Goal: Information Seeking & Learning: Learn about a topic

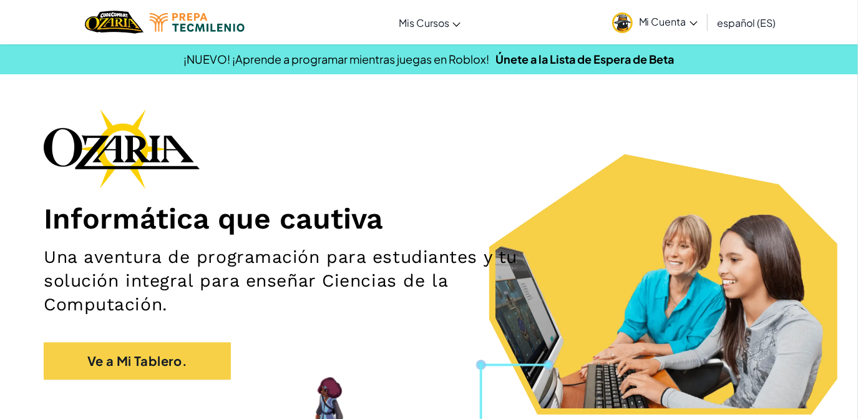
click at [692, 201] on h1 "Informática que cautiva" at bounding box center [429, 218] width 771 height 35
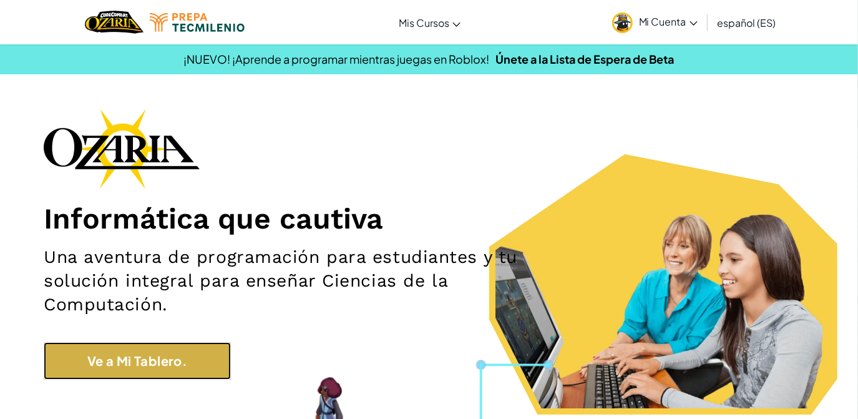
click at [120, 362] on link "Ve a Mi Tablero." at bounding box center [137, 360] width 187 height 37
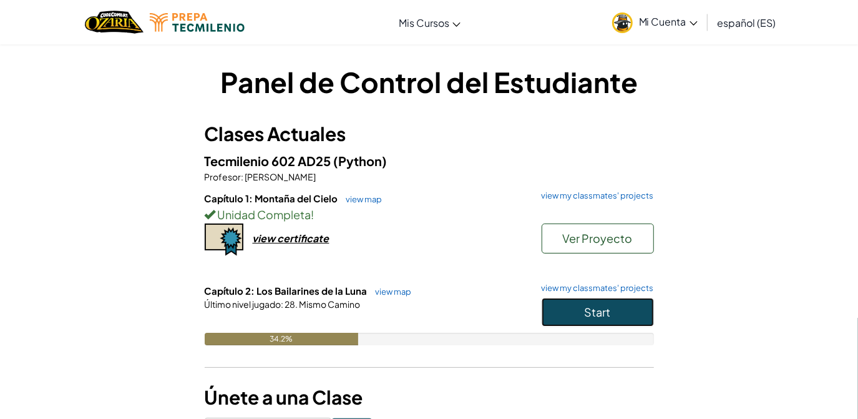
click at [605, 307] on span "Start" at bounding box center [598, 312] width 26 height 14
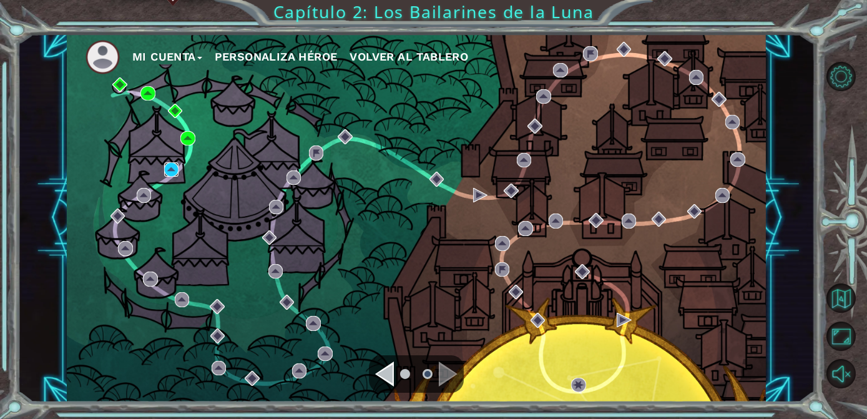
click at [170, 170] on img at bounding box center [171, 169] width 14 height 14
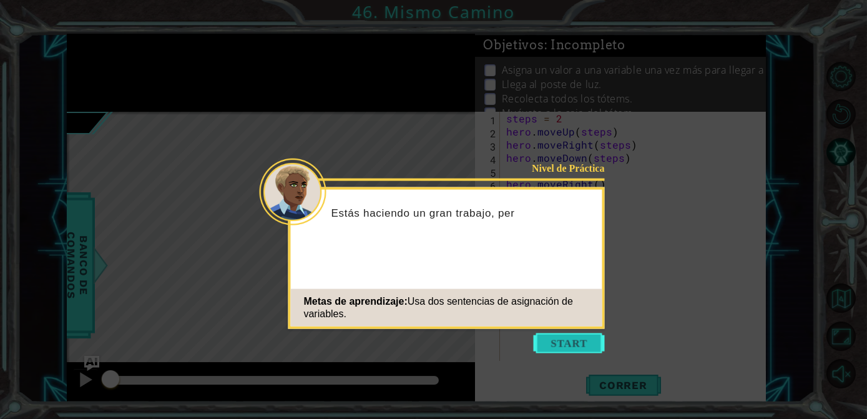
click at [573, 348] on button "Start" at bounding box center [569, 343] width 71 height 20
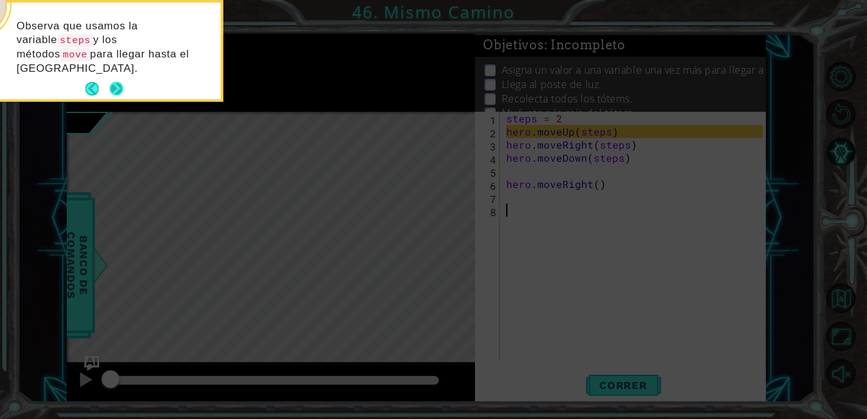
click at [117, 82] on button "Next" at bounding box center [116, 89] width 14 height 14
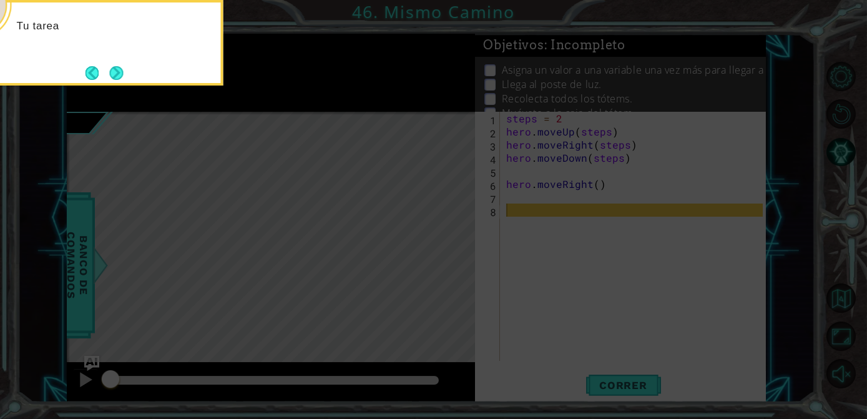
click at [117, 69] on button "Next" at bounding box center [116, 73] width 14 height 14
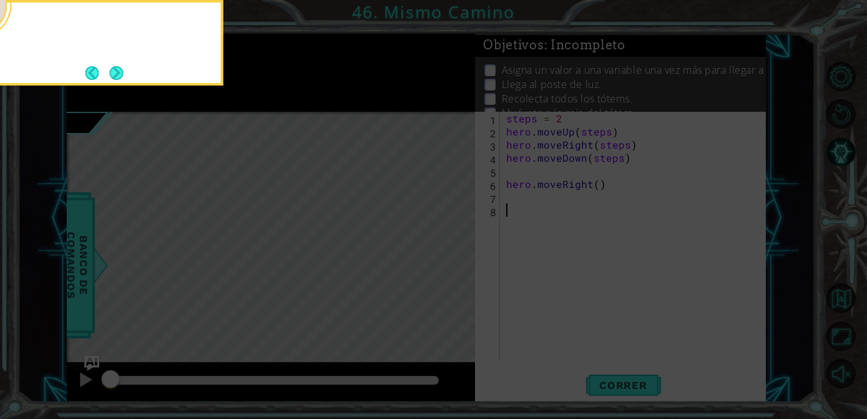
click at [117, 69] on button "Next" at bounding box center [116, 73] width 15 height 15
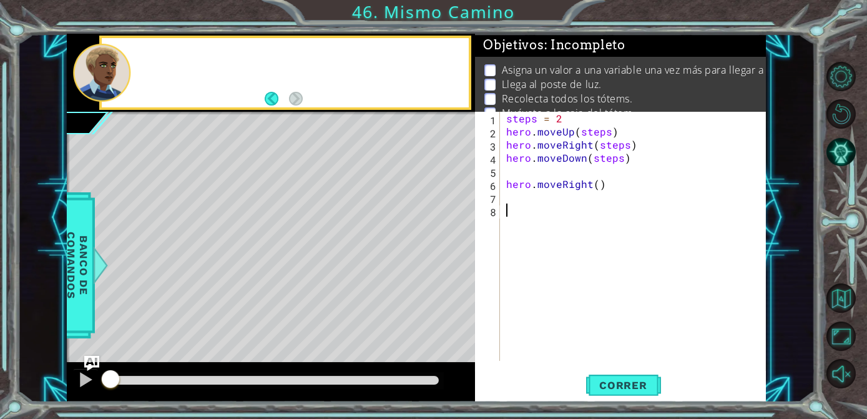
click at [117, 69] on div at bounding box center [102, 73] width 57 height 58
click at [658, 387] on span "Correr" at bounding box center [623, 385] width 73 height 12
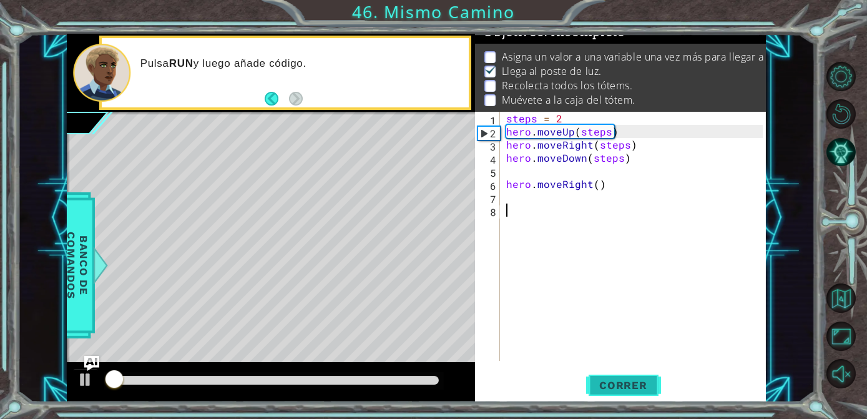
scroll to position [14, 0]
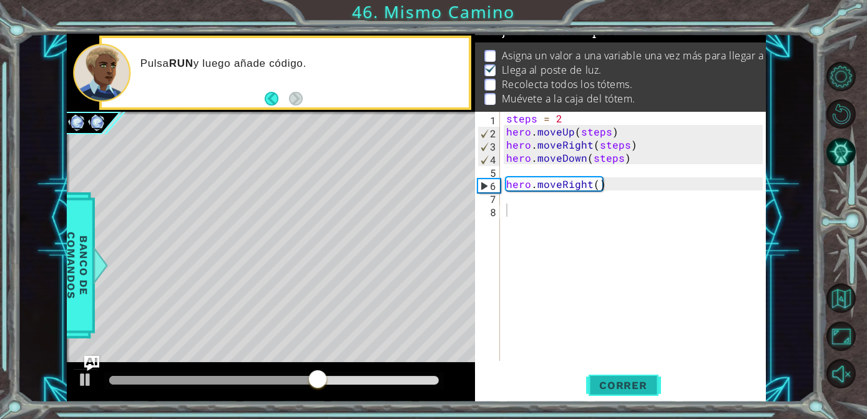
click at [658, 387] on span "Correr" at bounding box center [623, 385] width 73 height 12
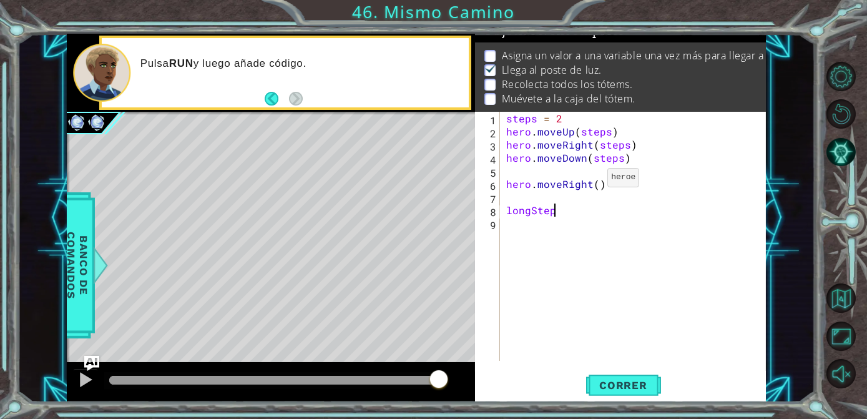
scroll to position [0, 2]
type textarea "longSteps=3"
click at [504, 222] on div "steps = 2 hero . moveUp ( steps ) hero . moveRight ( steps ) hero . moveDown ( …" at bounding box center [636, 249] width 265 height 275
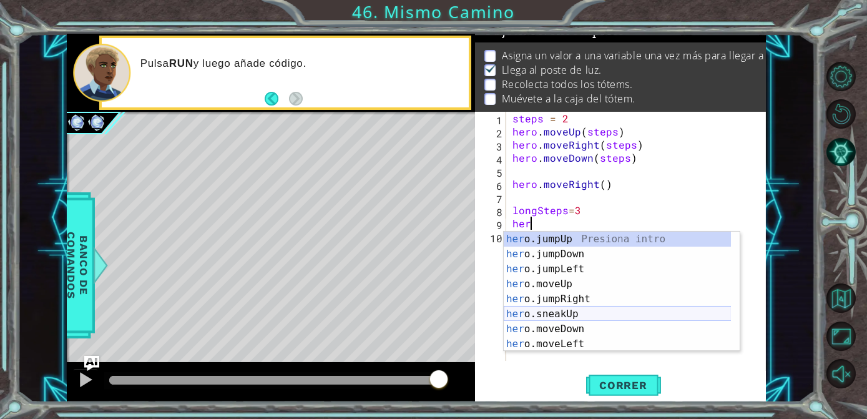
scroll to position [0, 1]
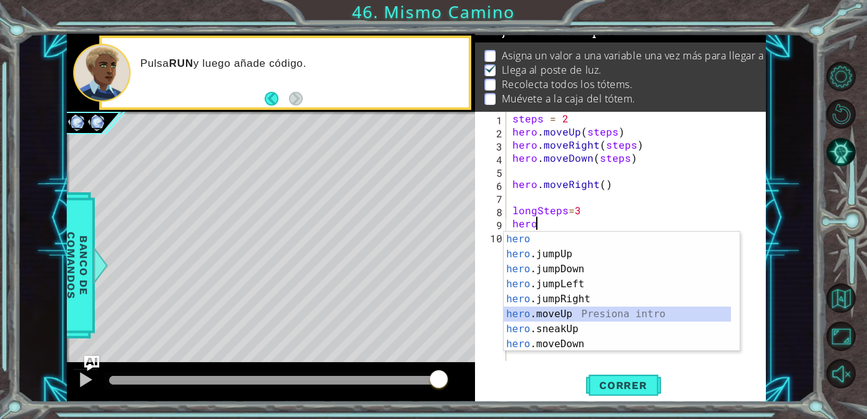
click at [552, 310] on div "hero Presiona intro hero .jumpUp Presiona intro hero .jumpDown Presiona intro h…" at bounding box center [618, 307] width 228 height 150
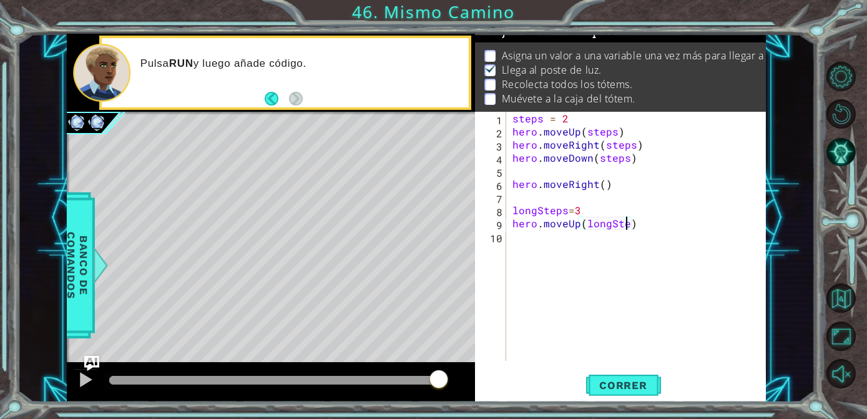
scroll to position [0, 7]
type textarea "hero.moveUp(longSteps)"
click at [515, 236] on div "steps = 2 hero . moveUp ( steps ) hero . moveRight ( steps ) hero . moveDown ( …" at bounding box center [640, 249] width 260 height 275
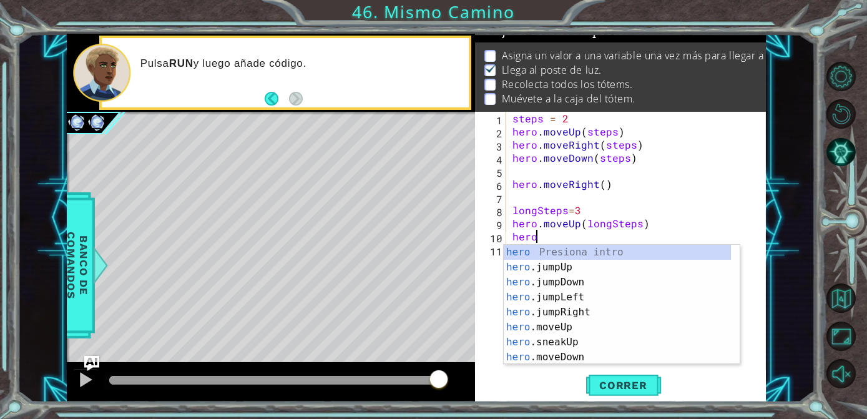
scroll to position [0, 1]
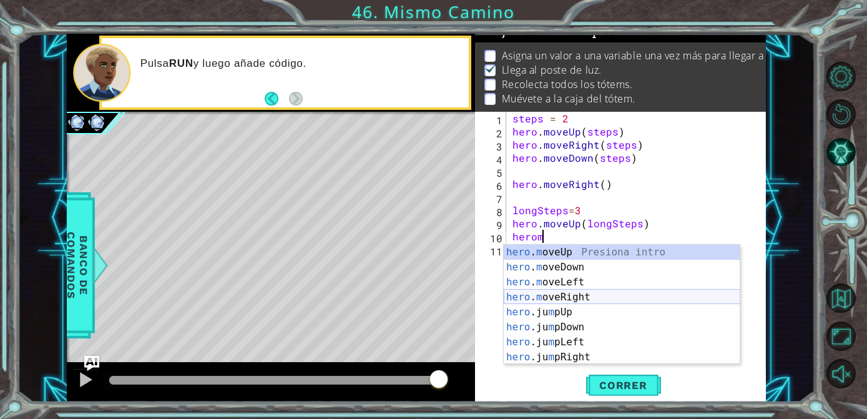
click at [530, 298] on div "hero . m oveUp Presiona intro hero . m oveDown Presiona intro hero . m oveLeft …" at bounding box center [622, 320] width 236 height 150
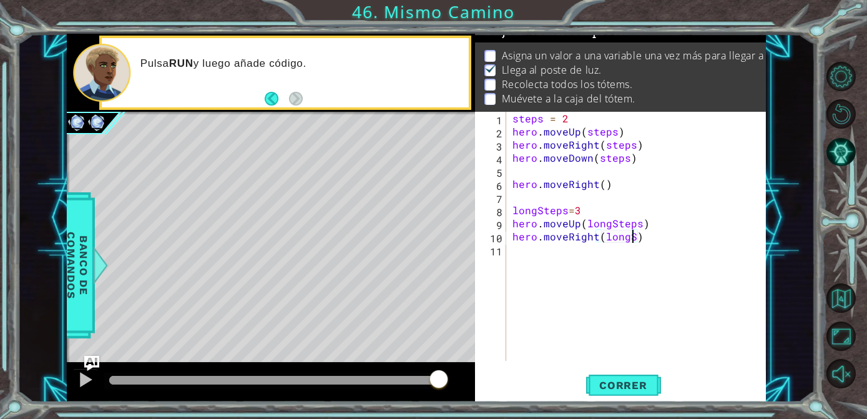
scroll to position [0, 7]
type textarea "hero.moveRight(longSteps)"
click at [513, 262] on div "steps = 2 hero . moveUp ( steps ) hero . moveRight ( steps ) hero . moveDown ( …" at bounding box center [640, 249] width 260 height 275
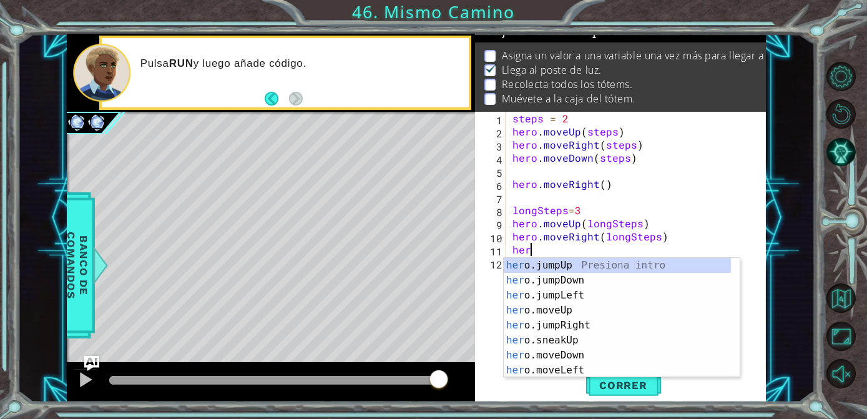
scroll to position [0, 1]
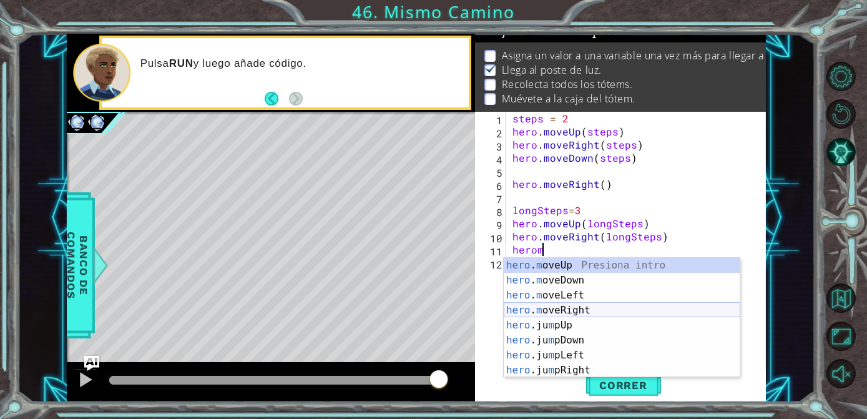
click at [580, 307] on div "hero . m oveUp Presiona intro hero . m oveDown Presiona intro hero . m oveLeft …" at bounding box center [622, 333] width 236 height 150
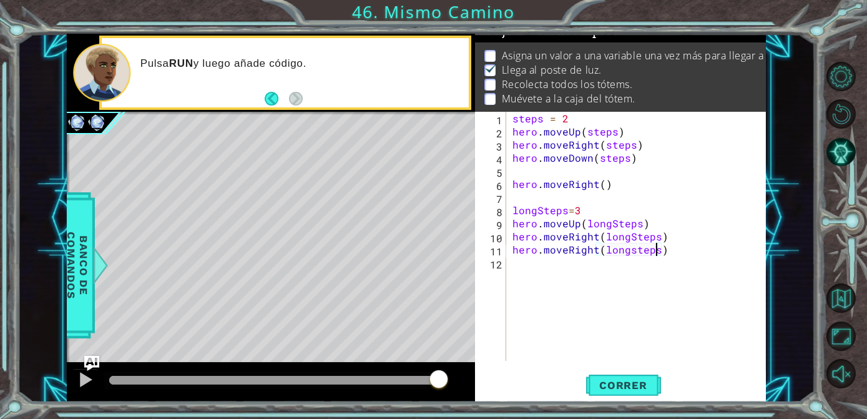
scroll to position [0, 8]
click at [627, 386] on span "Correr" at bounding box center [623, 385] width 73 height 12
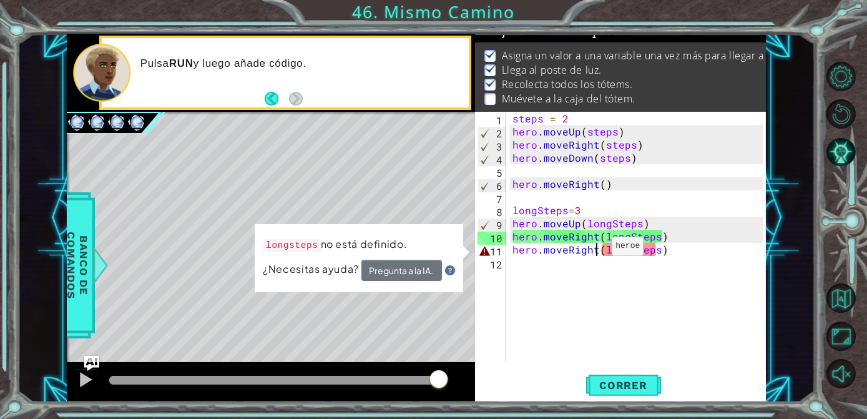
click at [596, 249] on div "steps = 2 hero . moveUp ( steps ) hero . moveRight ( steps ) hero . moveDown ( …" at bounding box center [640, 249] width 260 height 275
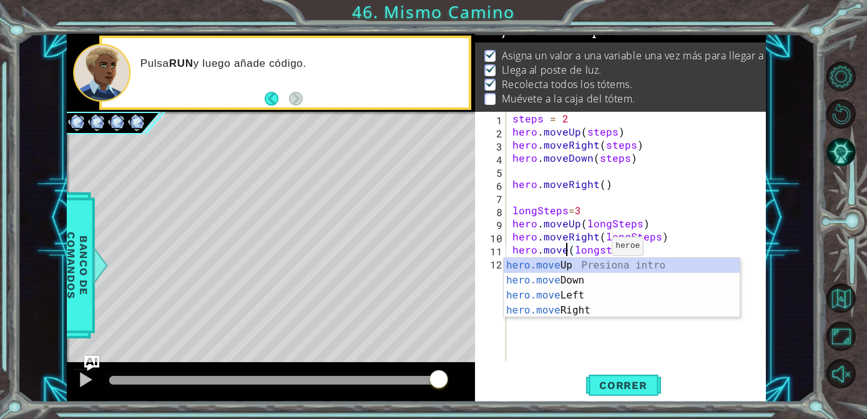
scroll to position [0, 6]
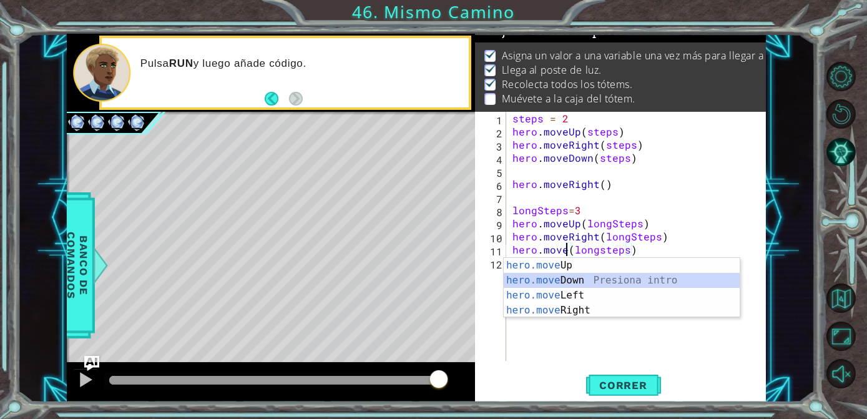
click at [600, 278] on div "hero.move Up Presiona intro hero.move Down Presiona intro hero.move Left Presio…" at bounding box center [622, 303] width 236 height 90
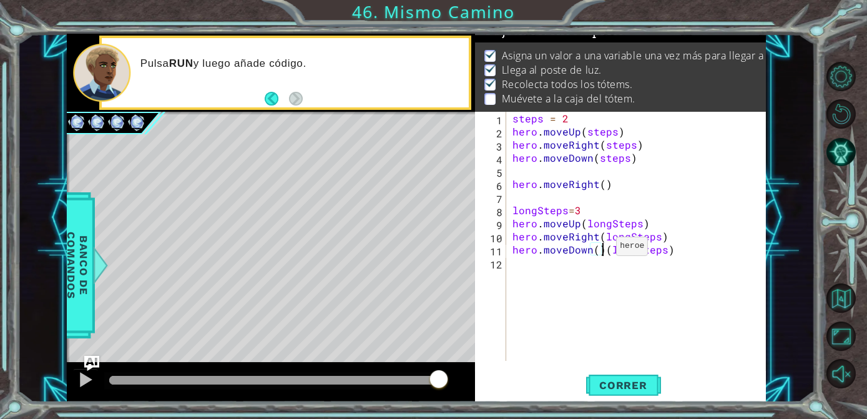
click at [600, 249] on div "steps = 2 hero . moveUp ( steps ) hero . moveRight ( steps ) hero . moveDown ( …" at bounding box center [640, 249] width 260 height 275
click at [625, 248] on div "steps = 2 hero . moveUp ( steps ) hero . moveRight ( steps ) hero . moveDown ( …" at bounding box center [640, 249] width 260 height 275
type textarea "hero.moveDown(longSteps)"
click at [645, 391] on span "Correr" at bounding box center [623, 385] width 73 height 12
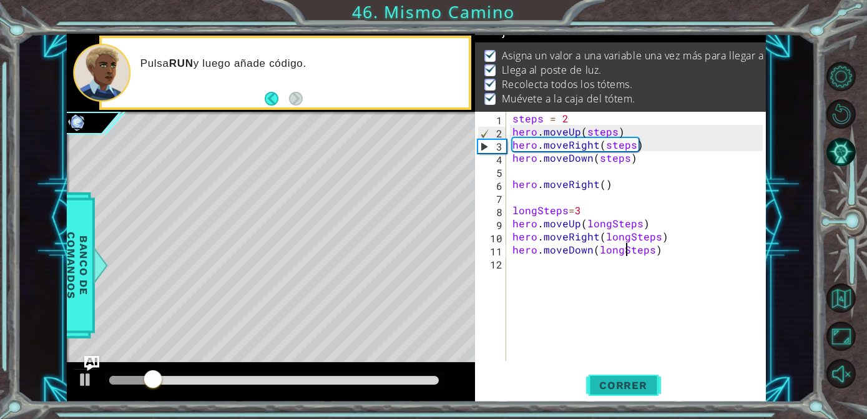
click at [638, 379] on span "Correr" at bounding box center [623, 385] width 73 height 12
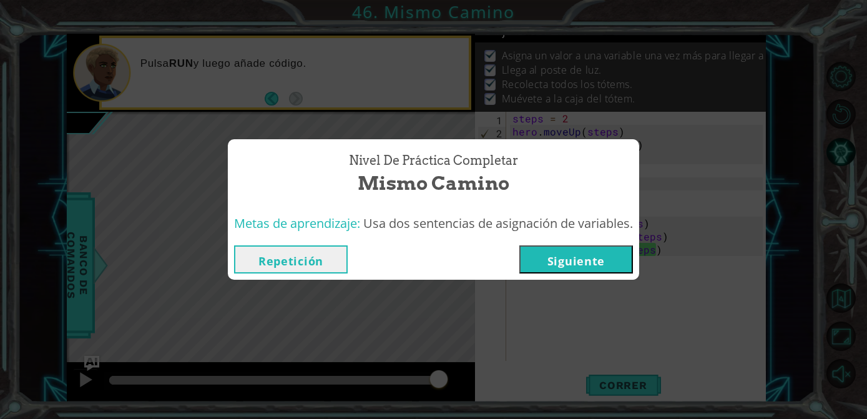
click at [577, 272] on button "Siguiente" at bounding box center [576, 259] width 114 height 28
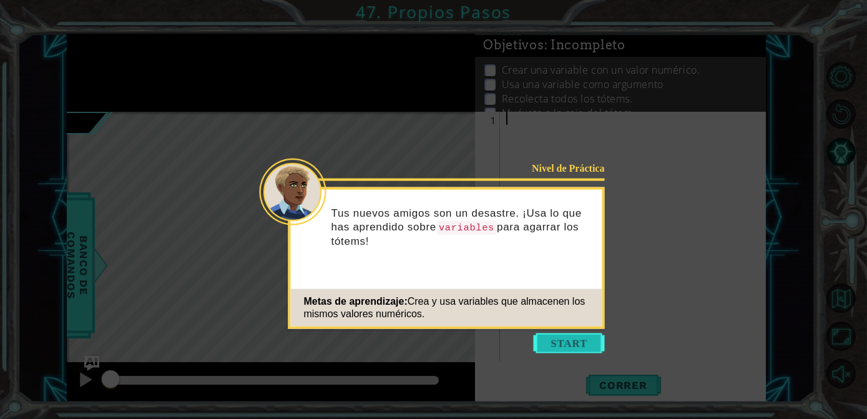
click at [566, 343] on button "Start" at bounding box center [569, 343] width 71 height 20
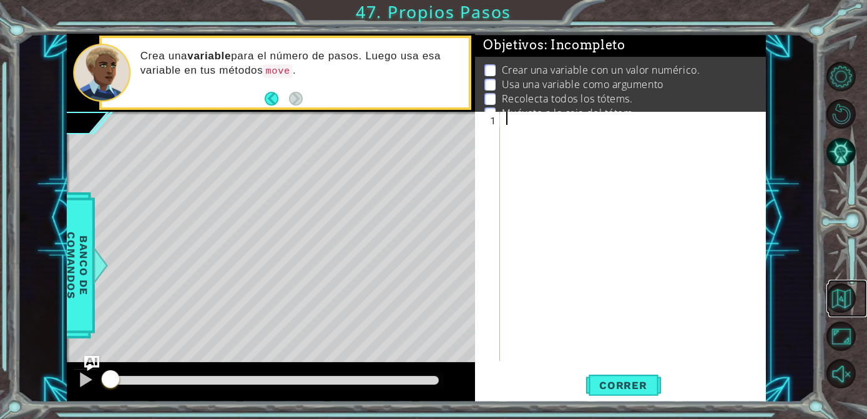
click at [857, 312] on link at bounding box center [847, 298] width 39 height 37
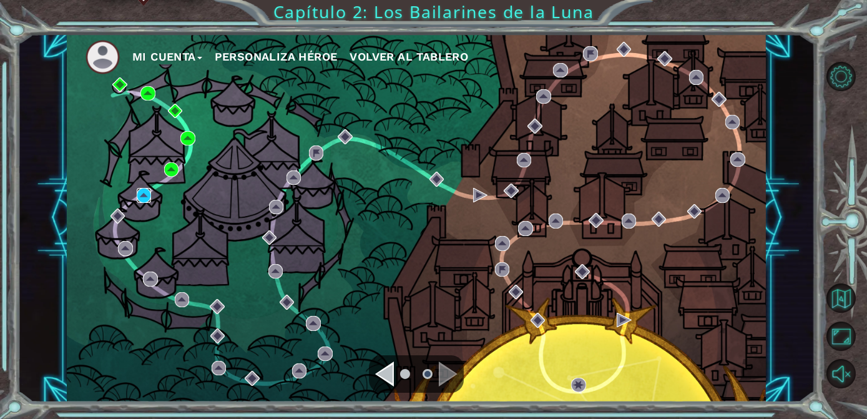
click at [145, 198] on img at bounding box center [144, 195] width 14 height 14
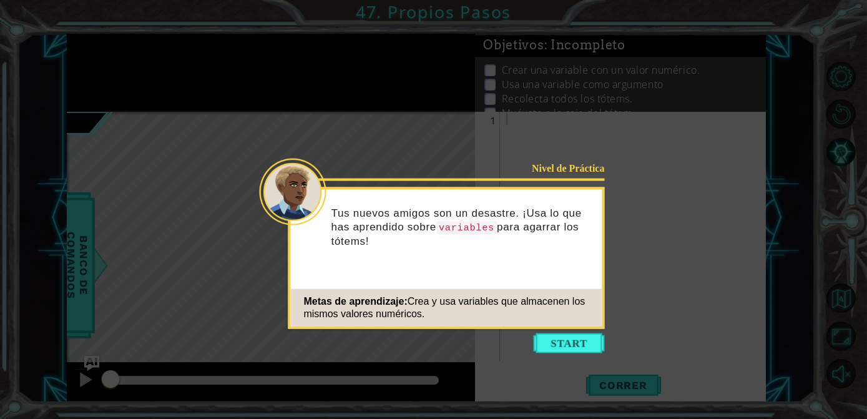
drag, startPoint x: 145, startPoint y: 198, endPoint x: 529, endPoint y: 364, distance: 418.4
click at [529, 364] on icon at bounding box center [433, 209] width 867 height 419
click at [542, 348] on button "Start" at bounding box center [569, 343] width 71 height 20
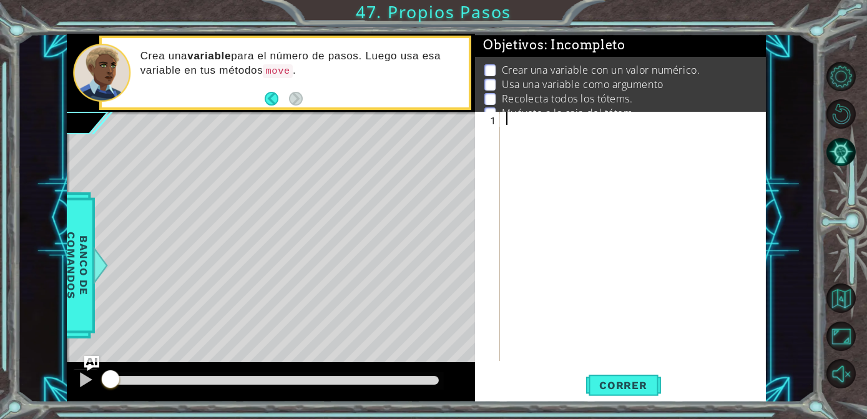
click at [499, 101] on li "Recolecta todos los tótems." at bounding box center [622, 99] width 276 height 14
drag, startPoint x: 559, startPoint y: 72, endPoint x: 542, endPoint y: 99, distance: 32.0
click at [542, 99] on ul "Crear una variable con un valor numérico. Usa una variable como argumento Recol…" at bounding box center [620, 91] width 279 height 57
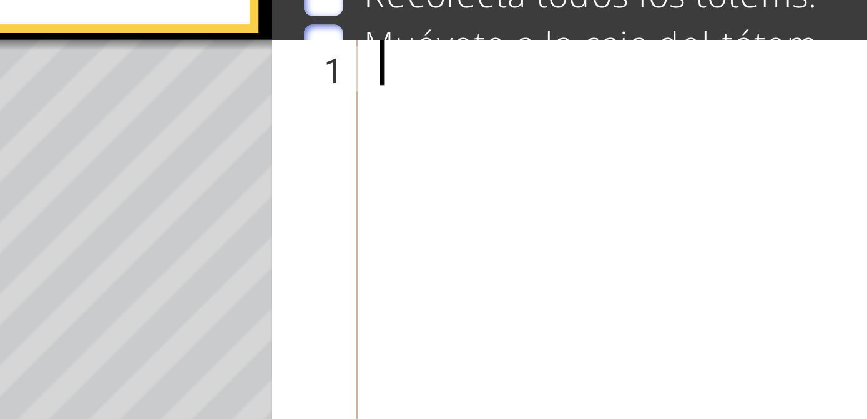
drag, startPoint x: 557, startPoint y: 140, endPoint x: 573, endPoint y: 139, distance: 15.6
click at [573, 139] on div at bounding box center [636, 249] width 265 height 275
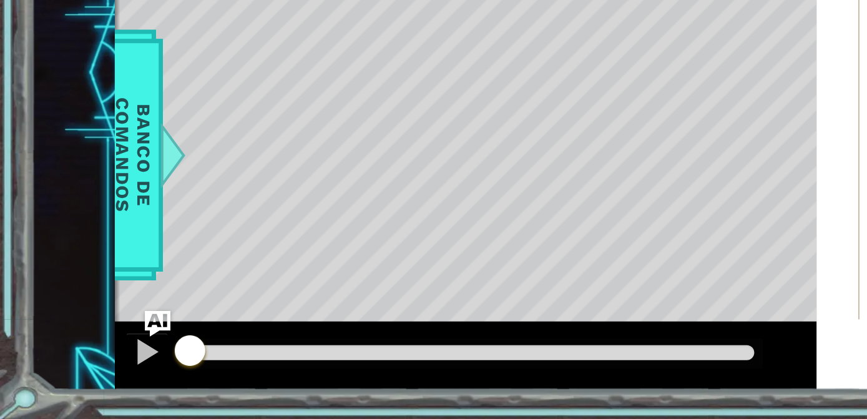
click at [402, 396] on div at bounding box center [271, 382] width 408 height 40
